Goal: Transaction & Acquisition: Book appointment/travel/reservation

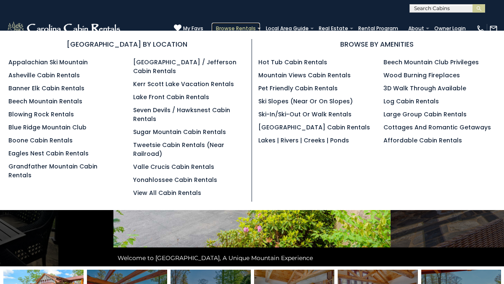
click at [252, 28] on link "Browse Rentals" at bounding box center [236, 29] width 48 height 12
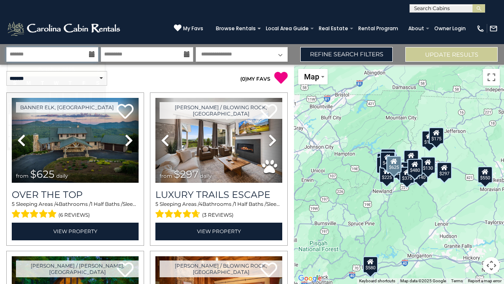
click at [68, 53] on input "text" at bounding box center [52, 54] width 92 height 15
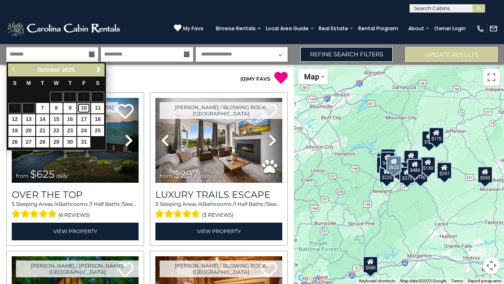
click at [84, 110] on link "10" at bounding box center [83, 108] width 13 height 10
type input "********"
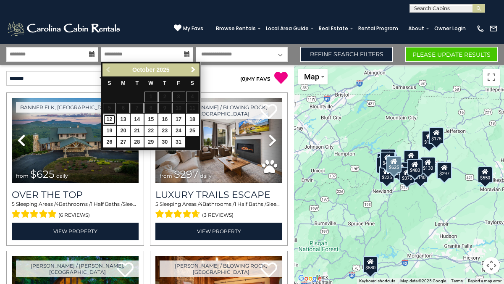
click at [108, 118] on link "12" at bounding box center [109, 119] width 13 height 10
type input "********"
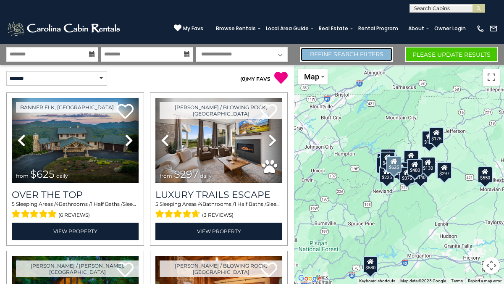
click at [351, 55] on link "Refine Search Filters" at bounding box center [346, 54] width 92 height 15
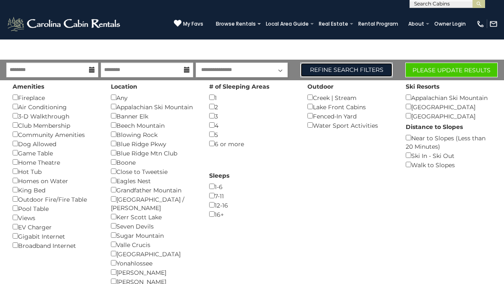
scroll to position [0, 0]
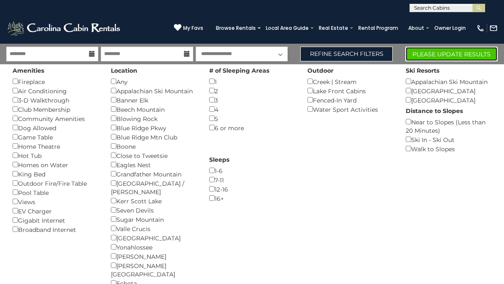
click at [425, 57] on button "Please Update Results" at bounding box center [451, 54] width 92 height 15
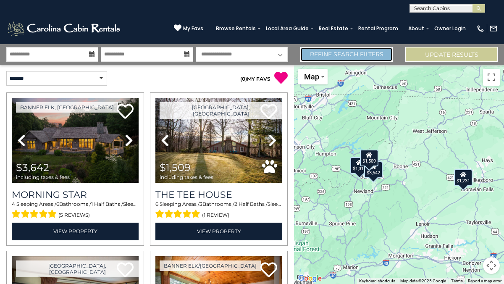
click at [326, 59] on link "Refine Search Filters" at bounding box center [346, 54] width 92 height 15
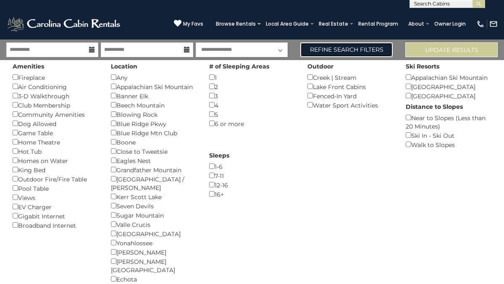
scroll to position [4, 0]
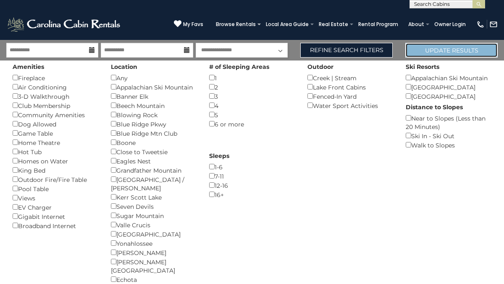
click at [433, 53] on button "Update Results" at bounding box center [451, 50] width 92 height 15
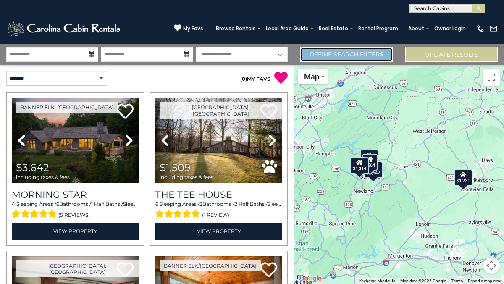
click at [343, 51] on link "Refine Search Filters" at bounding box center [346, 54] width 92 height 15
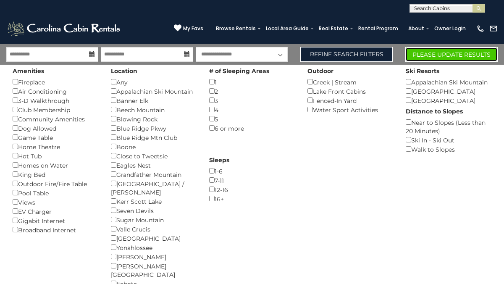
click at [422, 57] on button "Please Update Results" at bounding box center [451, 54] width 92 height 15
